Goal: Information Seeking & Learning: Find specific page/section

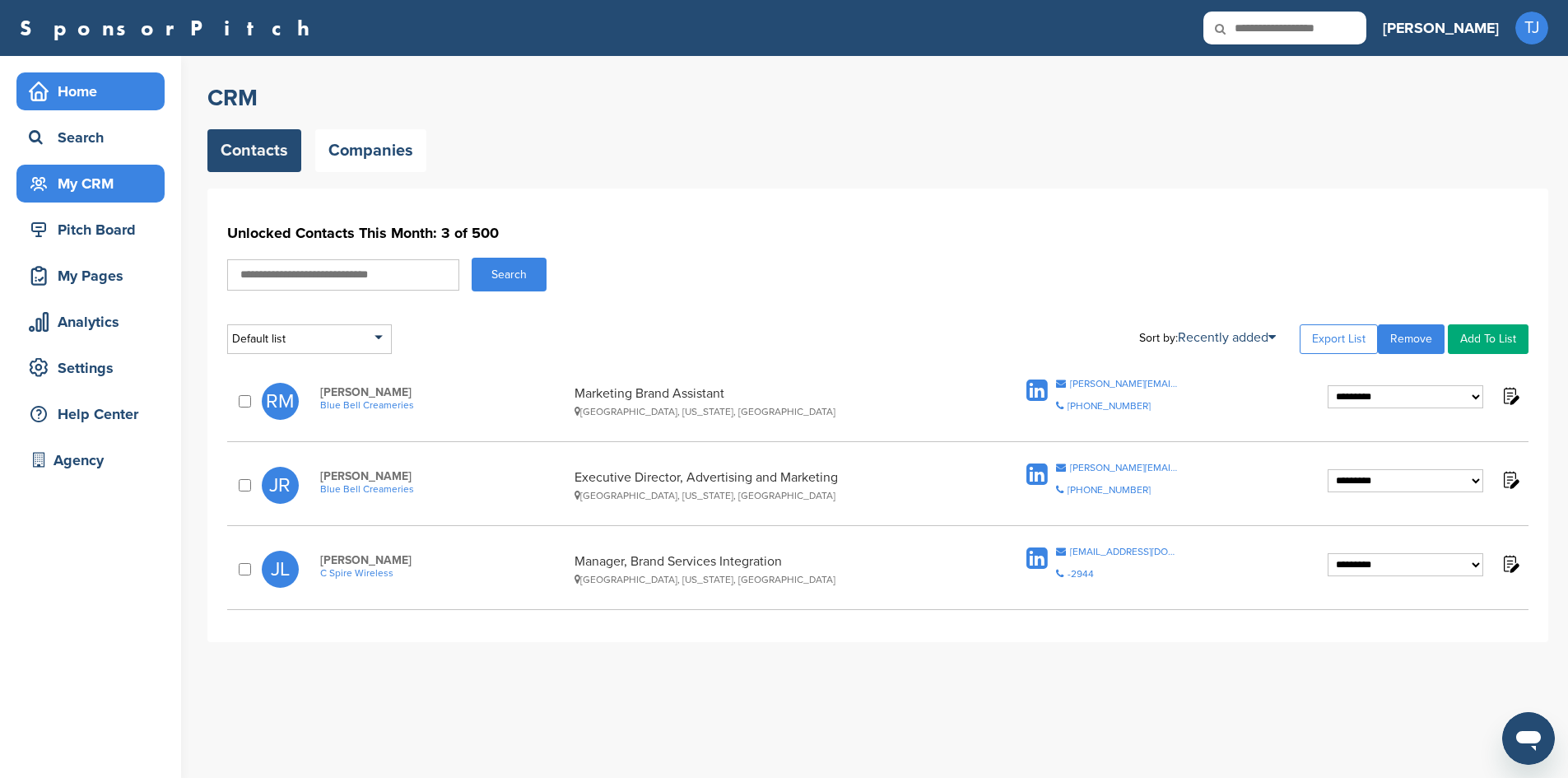
click at [111, 100] on div "Home" at bounding box center [95, 91] width 140 height 29
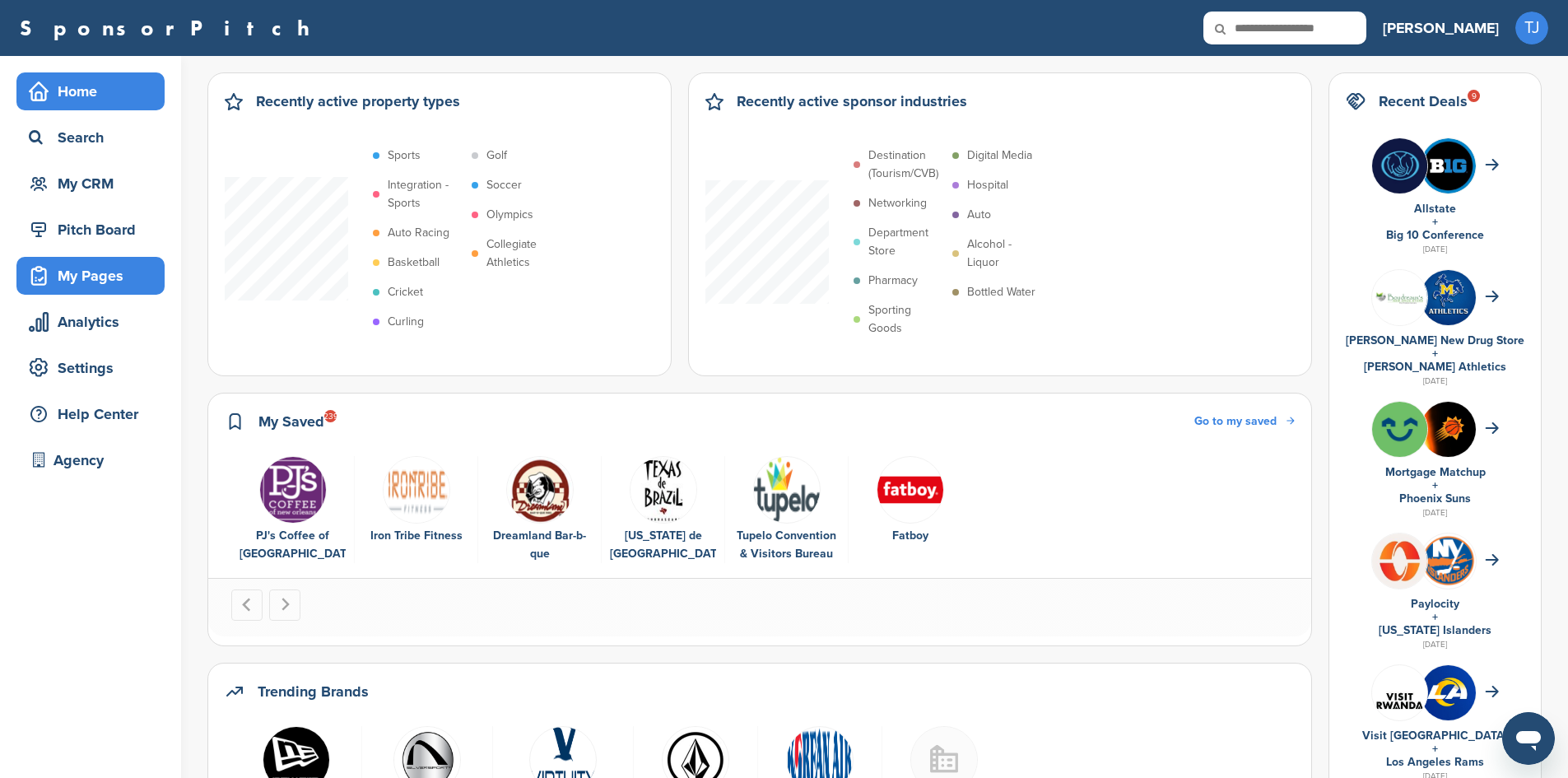
click at [99, 282] on div "My Pages" at bounding box center [95, 275] width 140 height 29
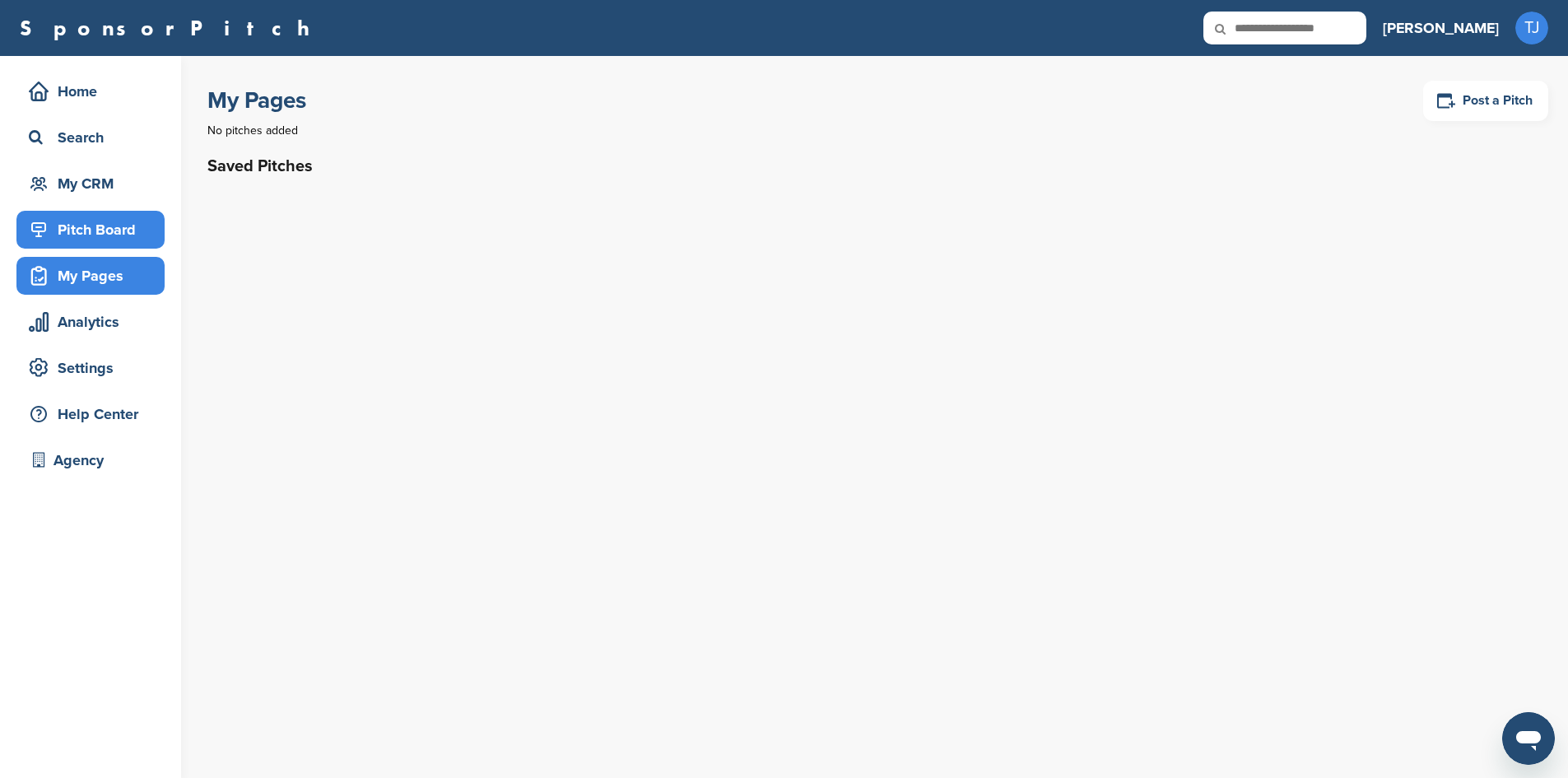
click at [105, 242] on div "Pitch Board" at bounding box center [95, 229] width 140 height 29
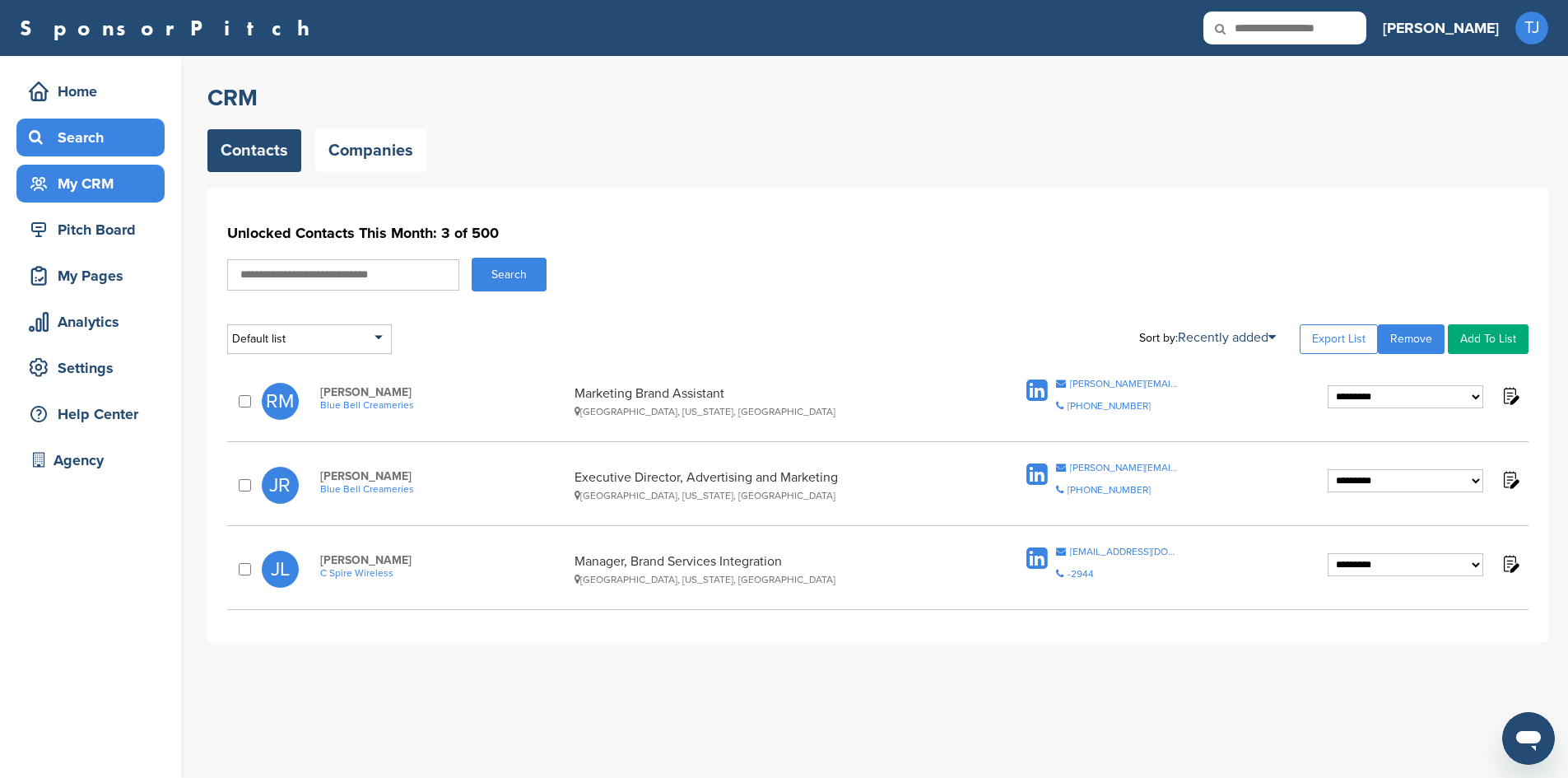
click at [98, 142] on div "Search" at bounding box center [95, 137] width 140 height 29
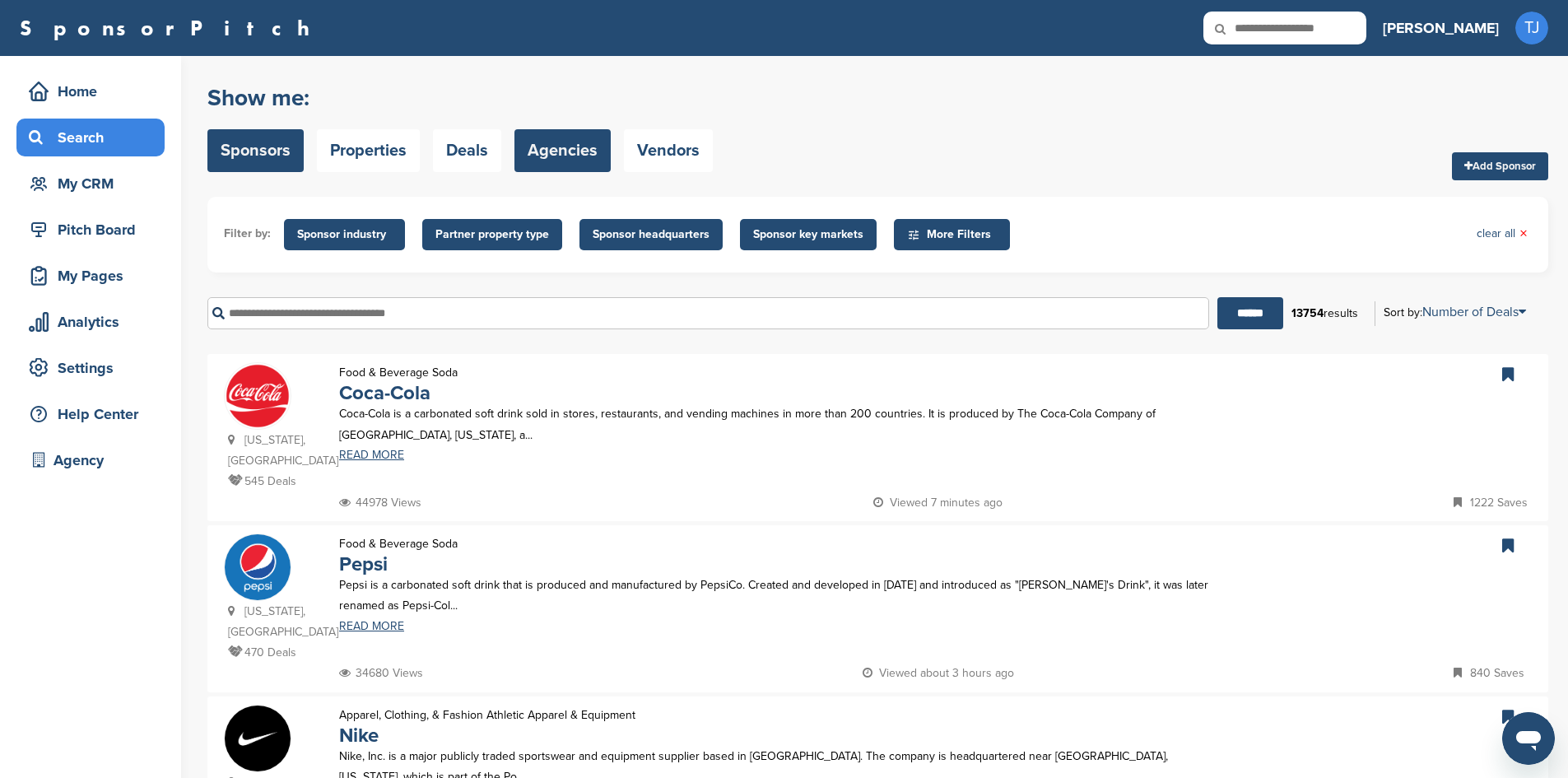
click at [570, 149] on link "Agencies" at bounding box center [562, 150] width 96 height 43
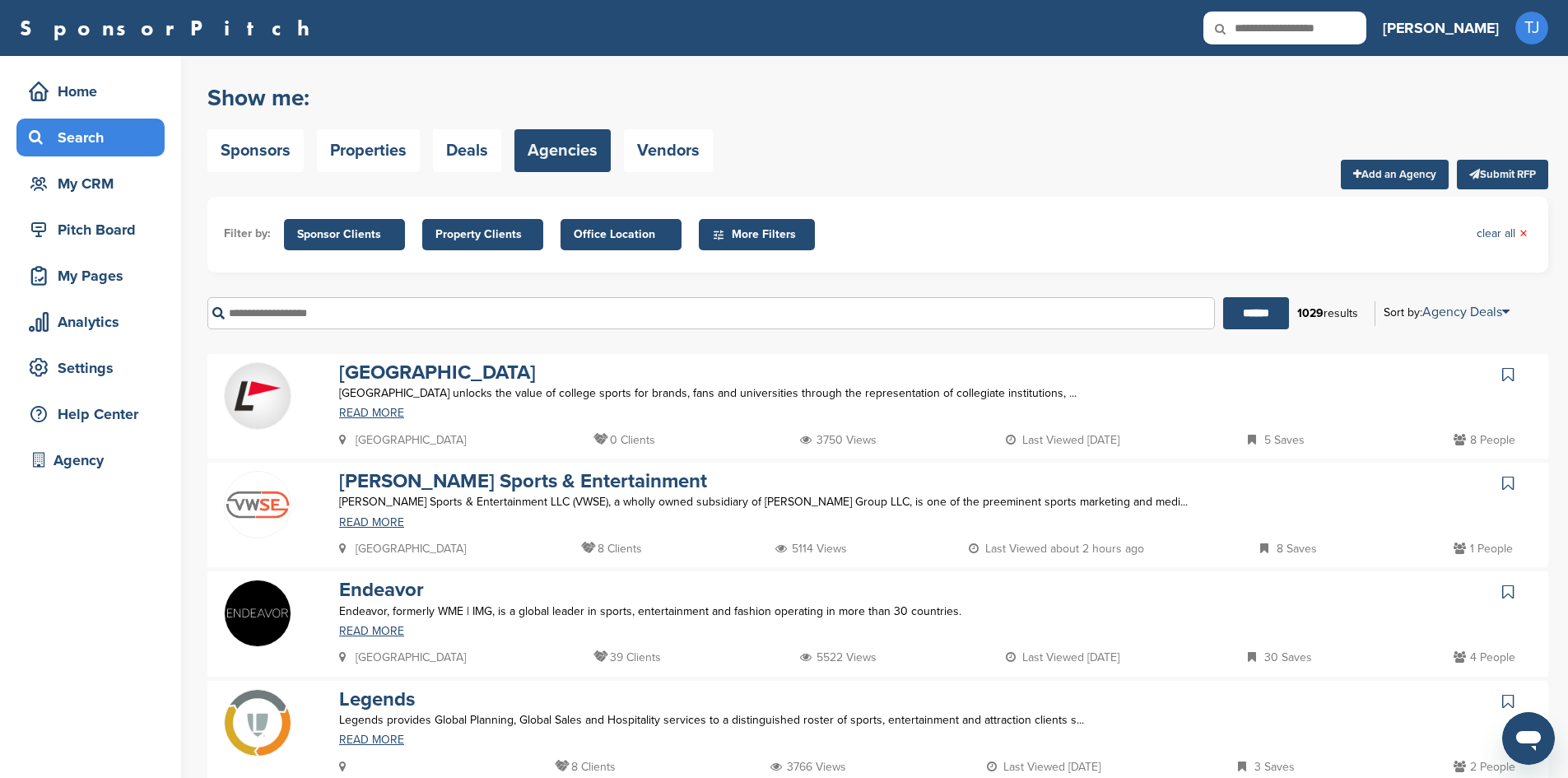
click at [335, 231] on span "Sponsor Clients" at bounding box center [344, 235] width 95 height 18
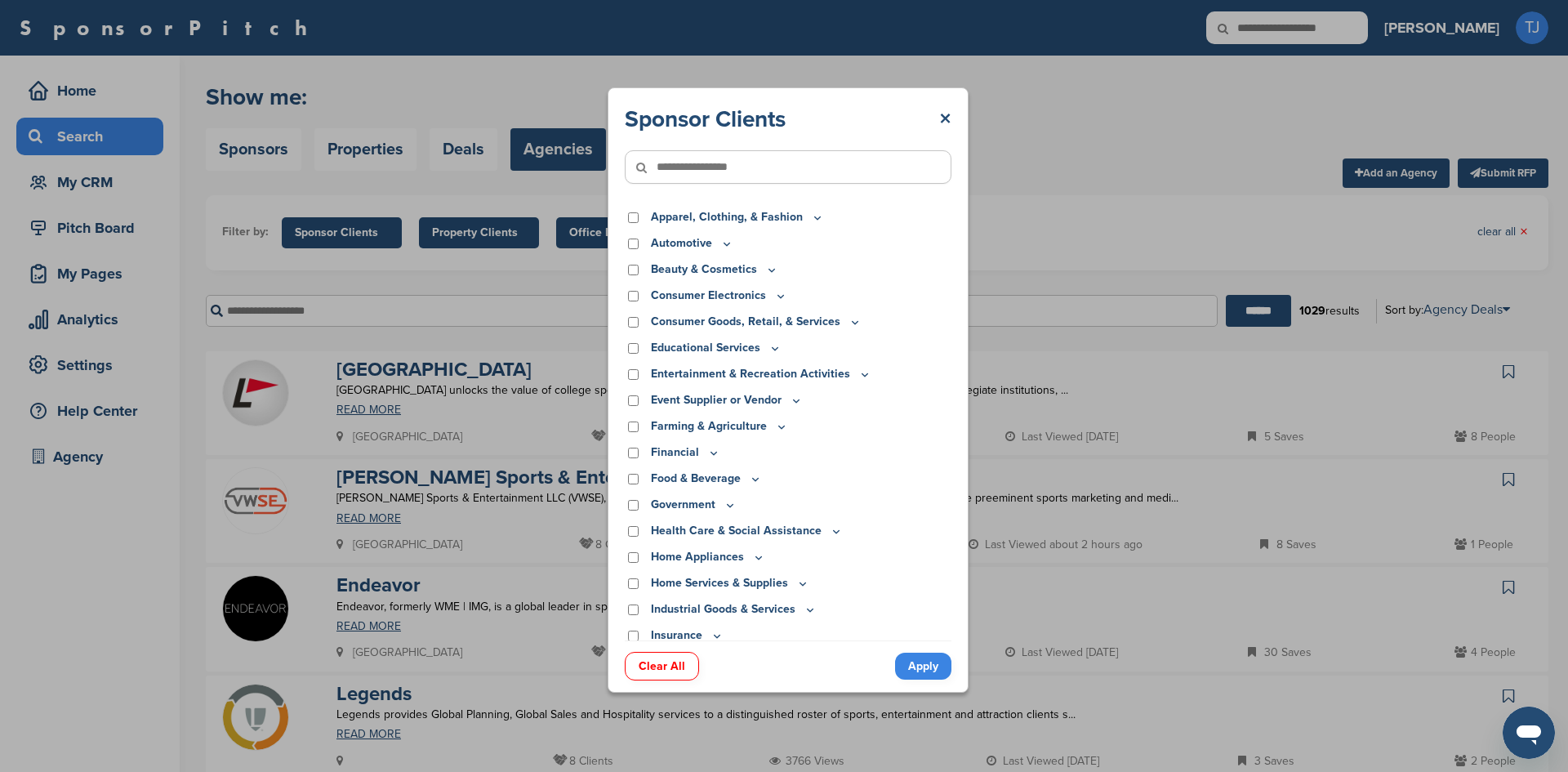
click at [332, 229] on div "Sponsor Clients × Apparel, Clothing, & Fashion Accessories Athletic Apparel & E…" at bounding box center [788, 390] width 1576 height 780
